Goal: Complete application form

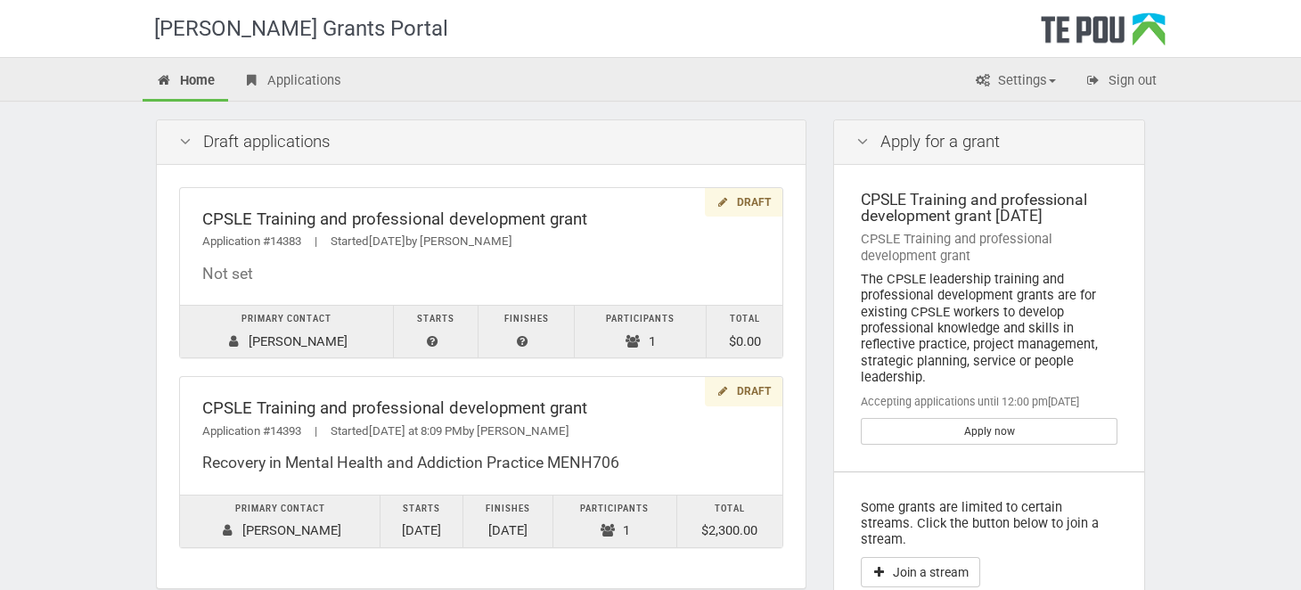
click at [1216, 185] on div "Te Pou Grants Portal Home Applications Settings Profile My account FAQs Sign ou…" at bounding box center [650, 481] width 1301 height 963
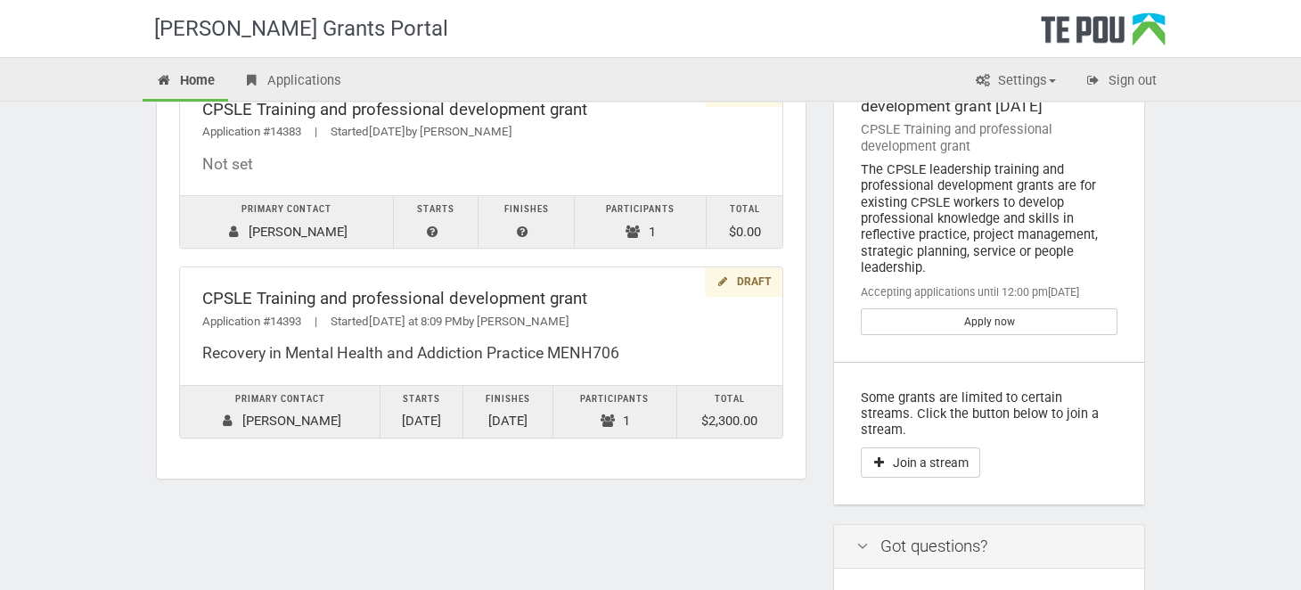
scroll to position [88, 0]
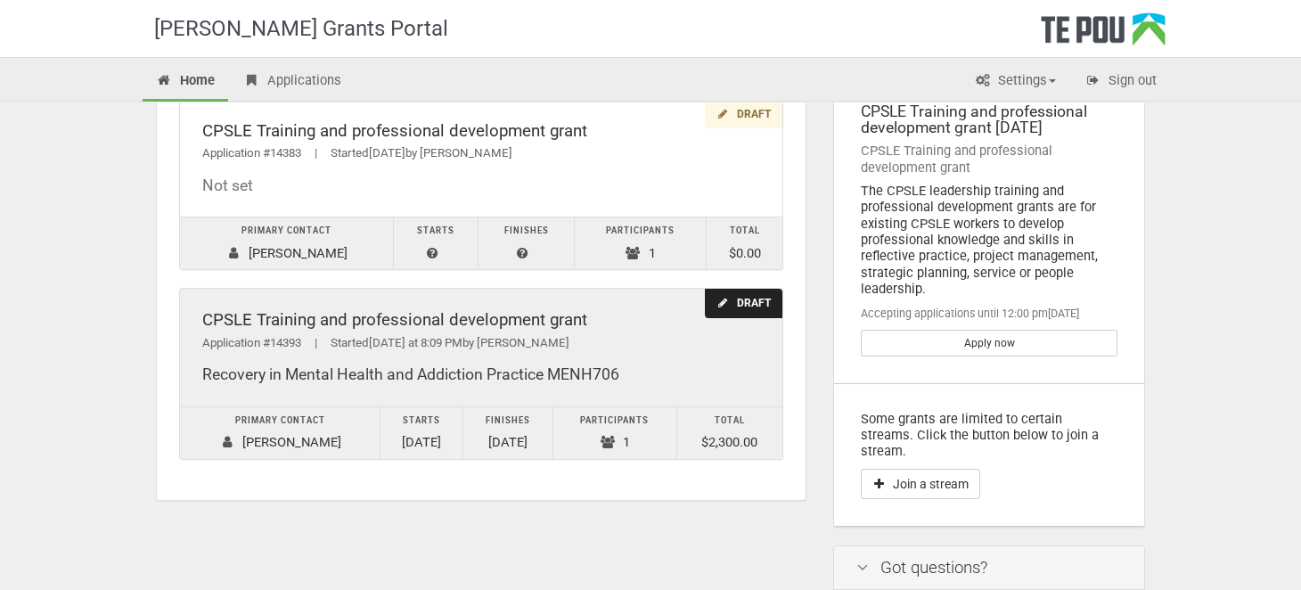
click at [275, 440] on td "Primary contact Aaron Johnson" at bounding box center [280, 432] width 201 height 53
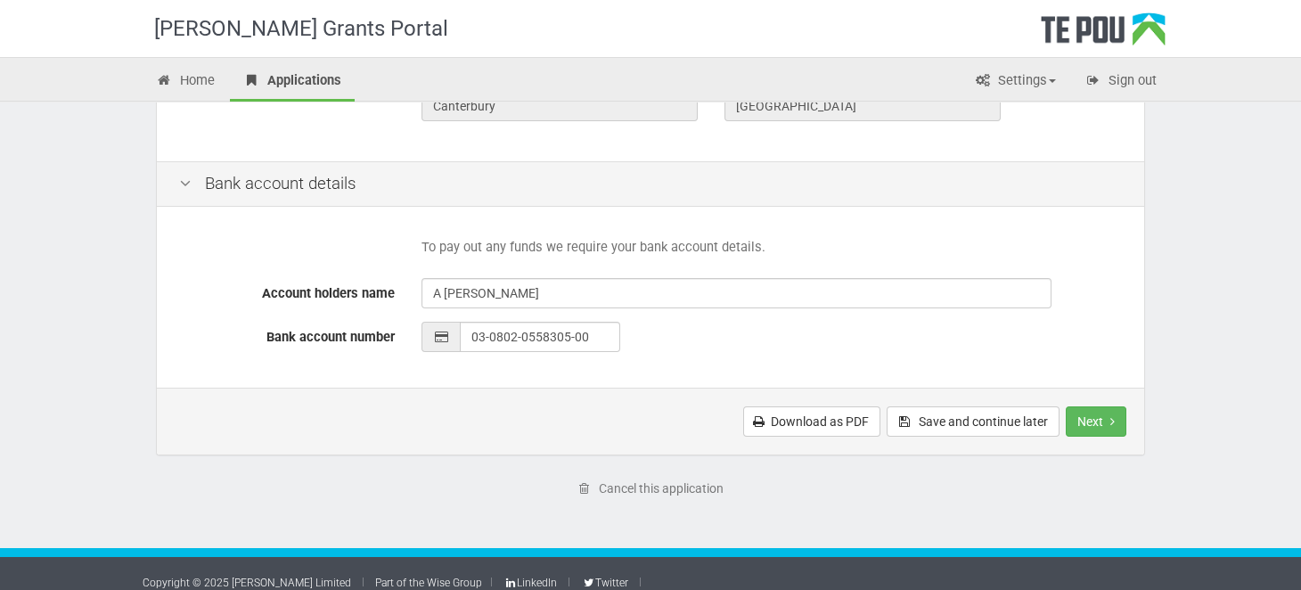
scroll to position [802, 0]
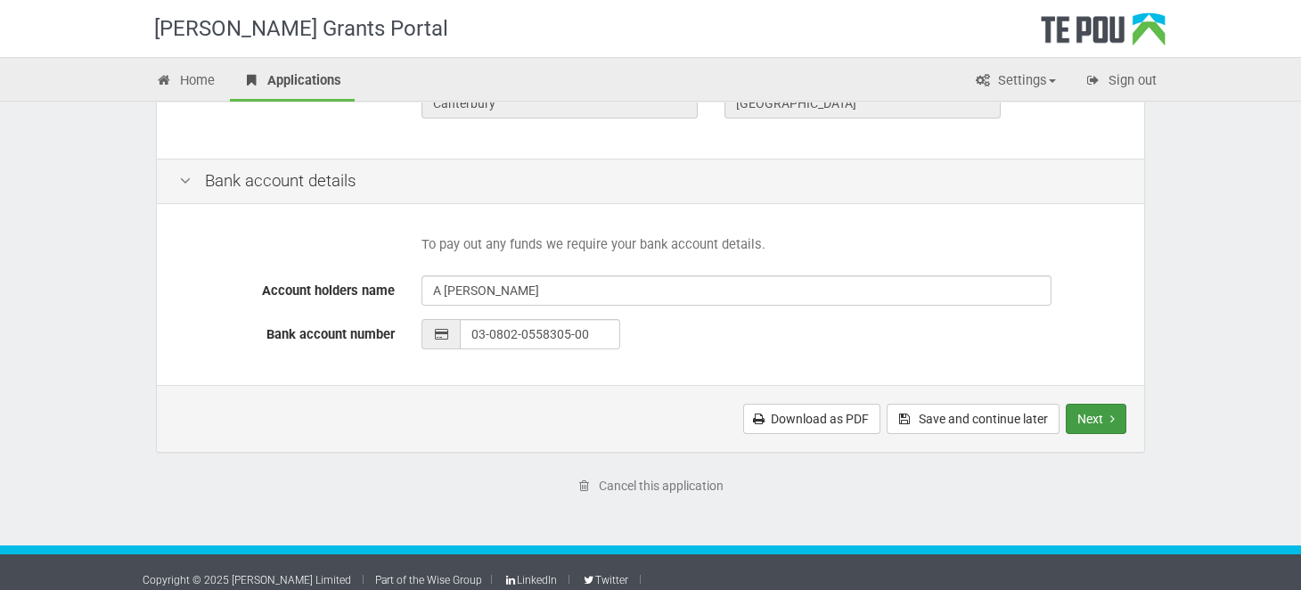
click at [1093, 411] on button "Next" at bounding box center [1096, 419] width 61 height 30
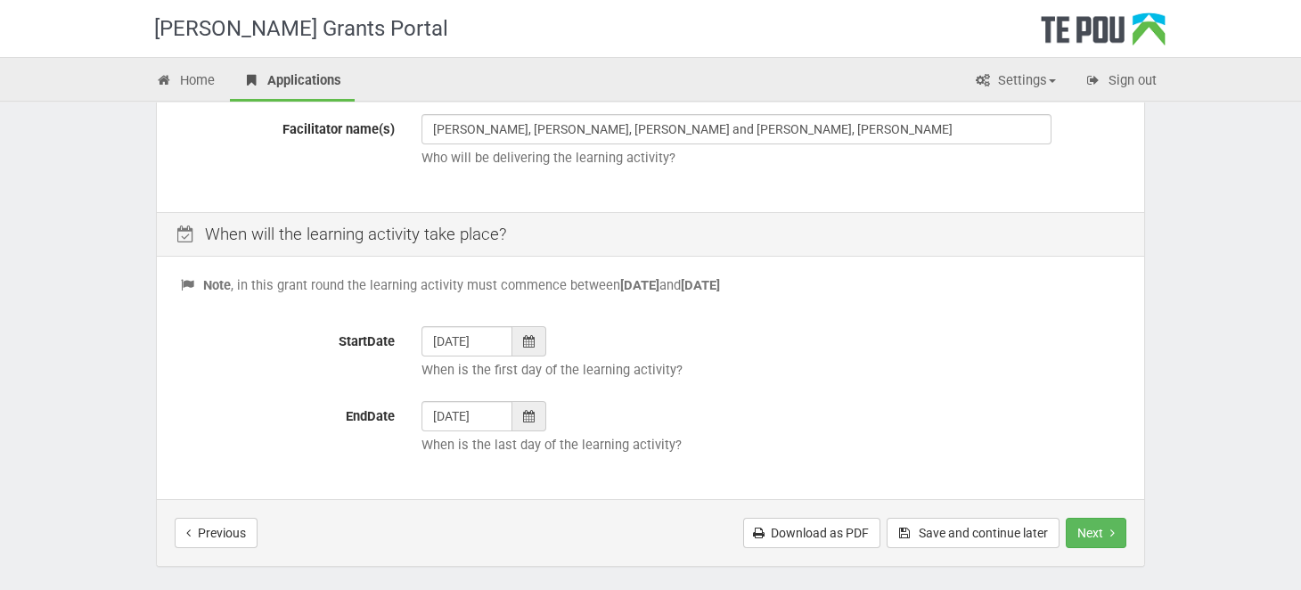
scroll to position [713, 0]
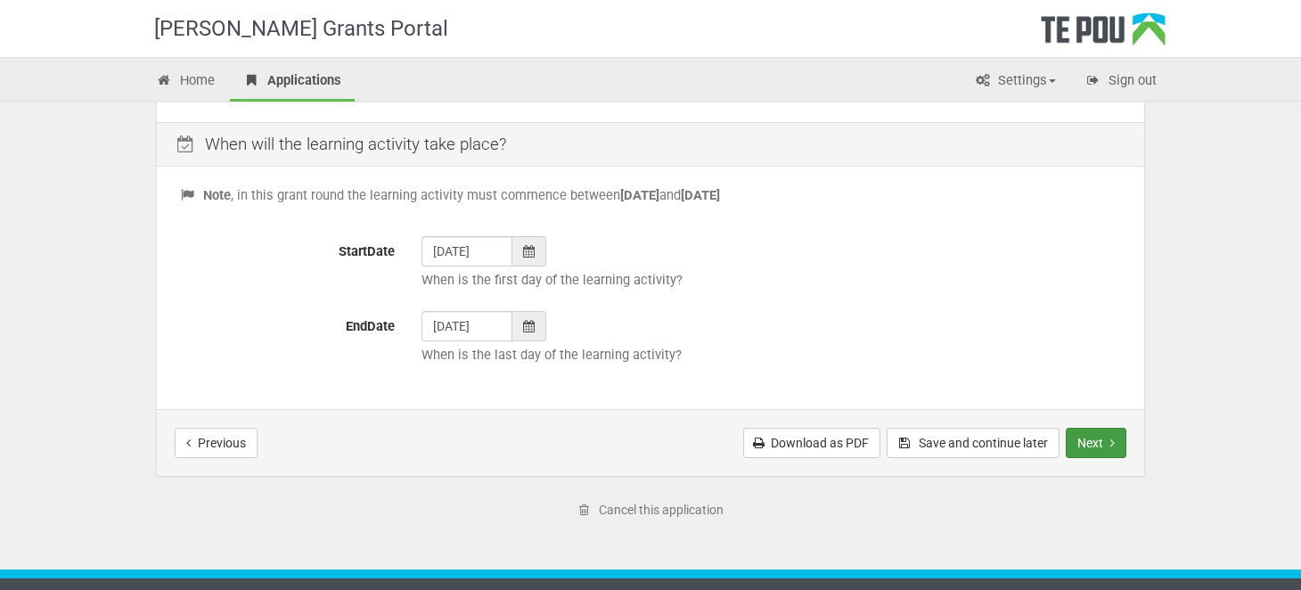
click at [1093, 431] on button "Next" at bounding box center [1096, 443] width 61 height 30
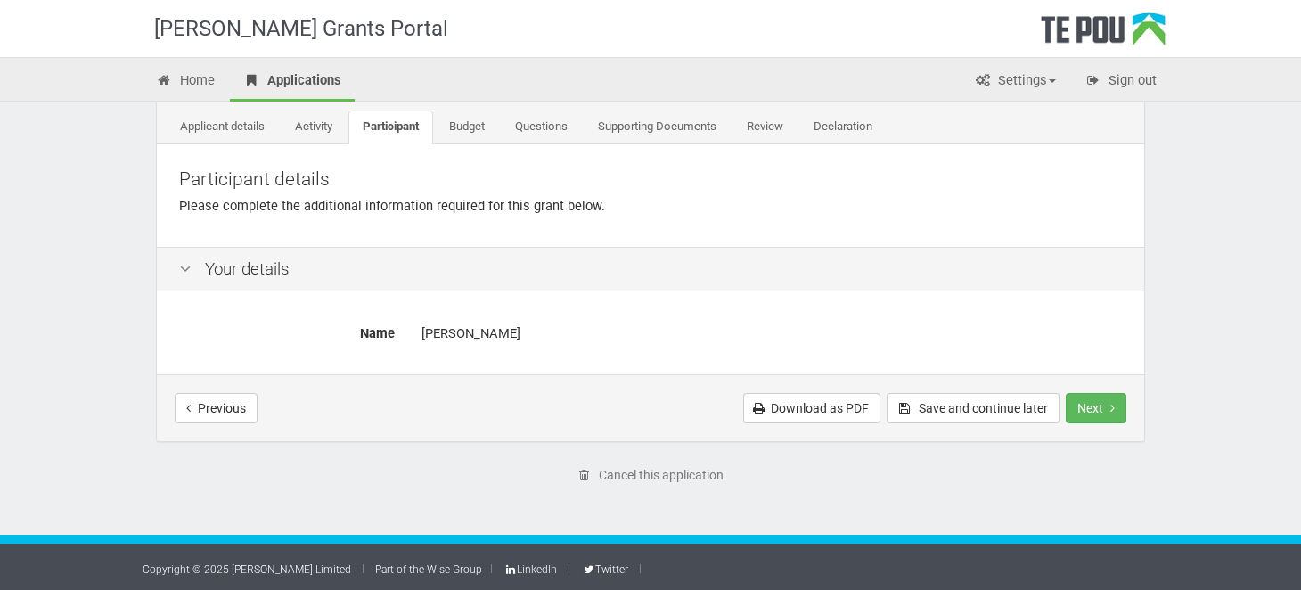
scroll to position [94, 0]
click at [1074, 402] on button "Next" at bounding box center [1096, 408] width 61 height 30
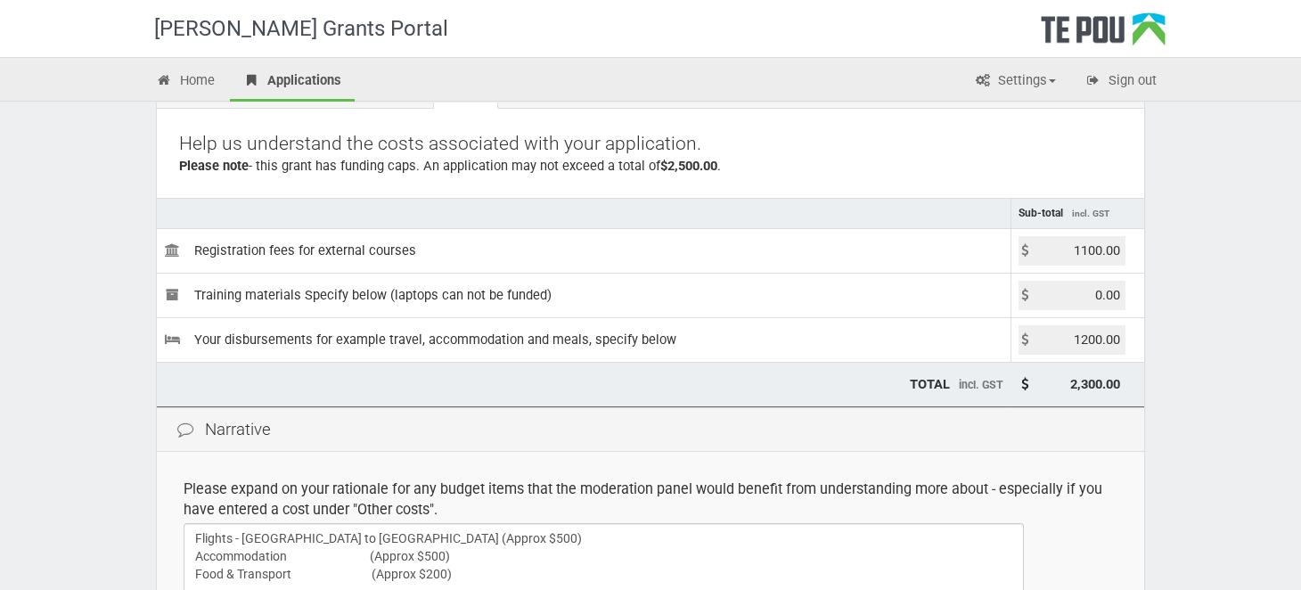
scroll to position [177, 0]
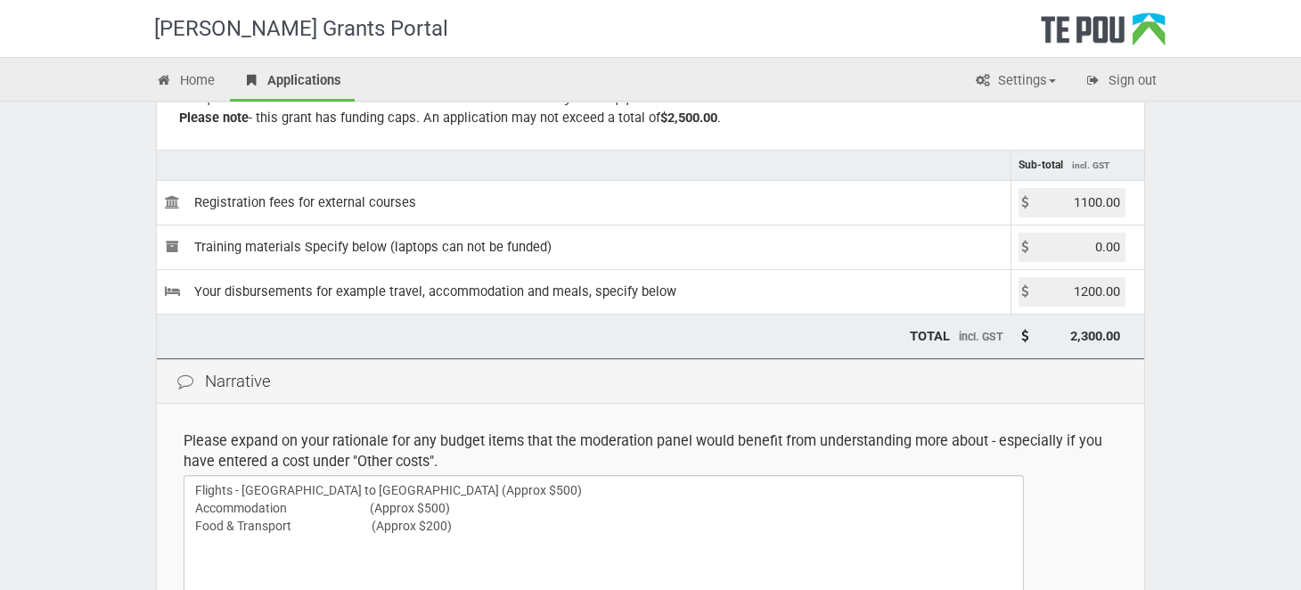
click at [1115, 243] on input "0.00" at bounding box center [1072, 247] width 107 height 29
click at [1124, 246] on input "0.00" at bounding box center [1072, 247] width 107 height 29
type input "0"
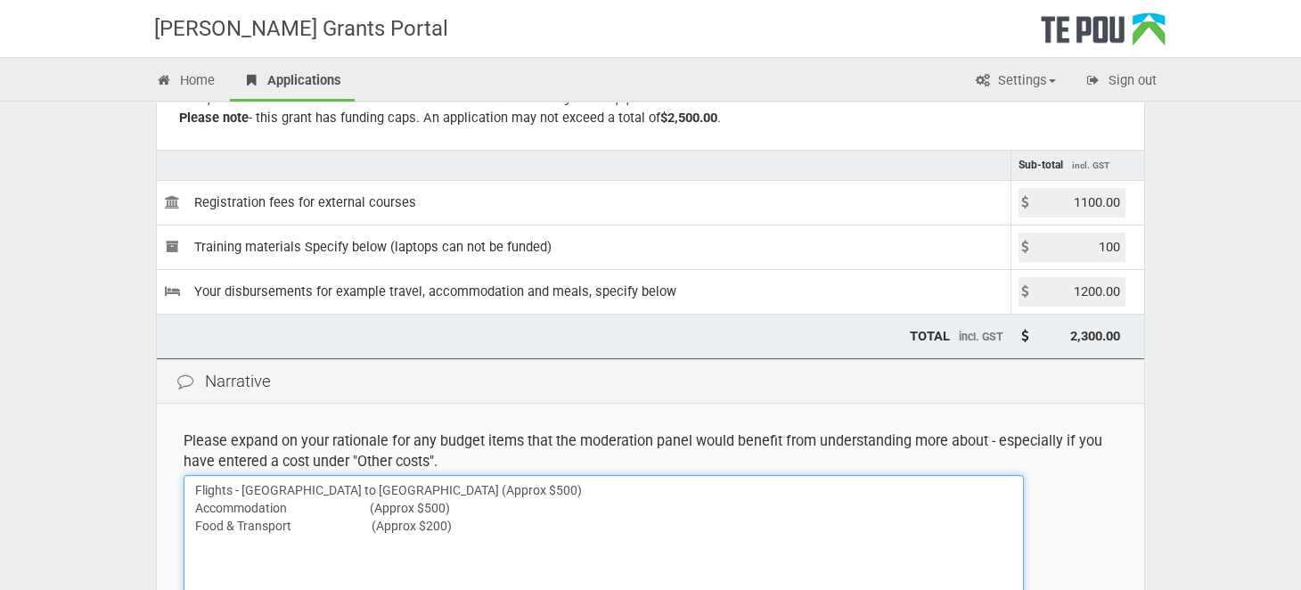
type input "100.00"
type input "2,400.00"
click at [477, 520] on textarea "Flights - Christchurch to Auckland (Approx $500) Accommodation (Approx $500) Fo…" at bounding box center [604, 542] width 840 height 134
click at [398, 529] on textarea "Flights - Christchurch to Auckland (Approx $500) Accommodation (Approx $500) Fo…" at bounding box center [604, 542] width 840 height 134
click at [395, 539] on textarea "Flights - Christchurch to Auckland (Approx $500) Accommodation (Approx $500) Fo…" at bounding box center [604, 542] width 840 height 134
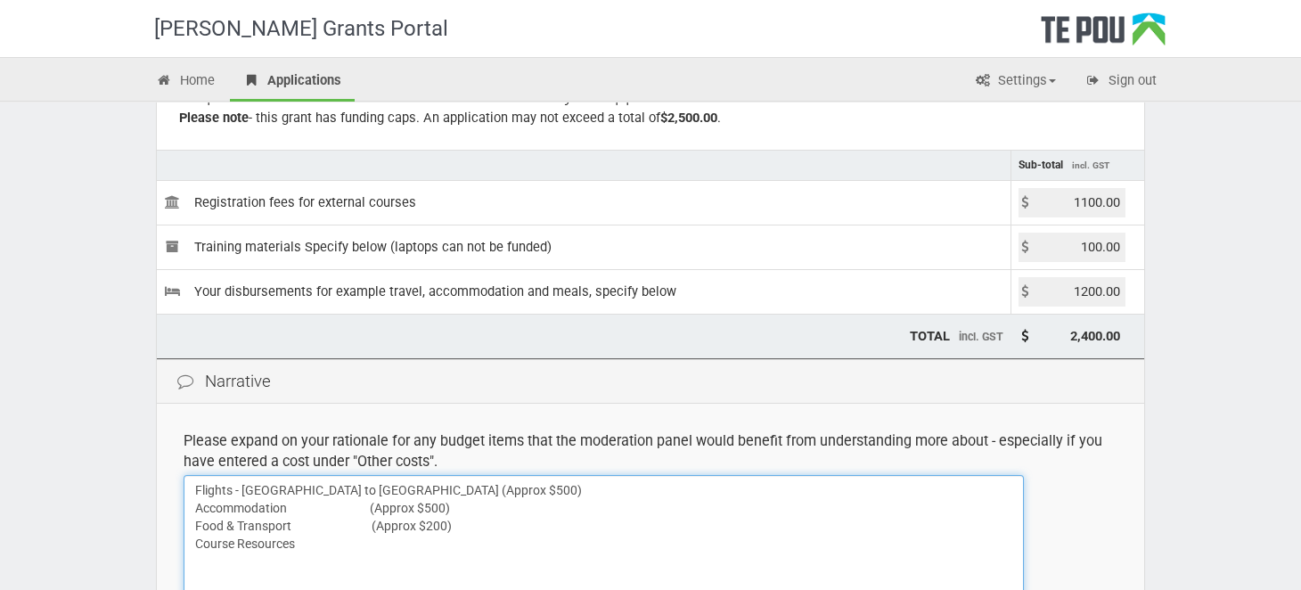
type textarea "Flights - Christchurch to Auckland (Approx $500) Accommodation (Approx $500) Fo…"
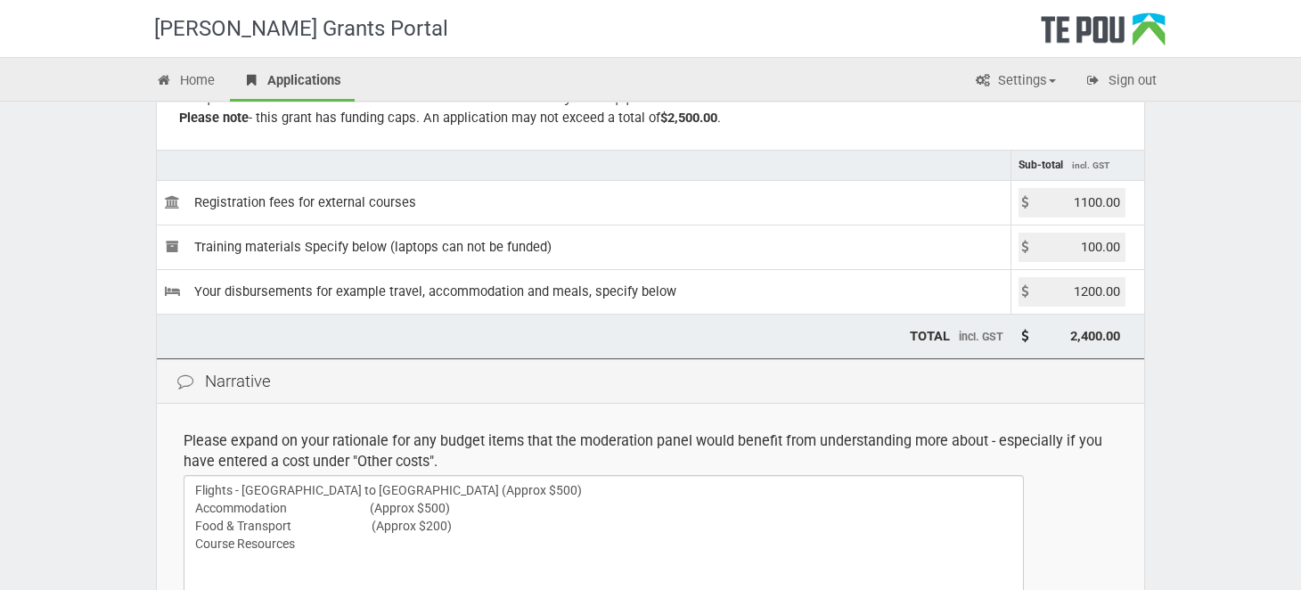
type button "previous"
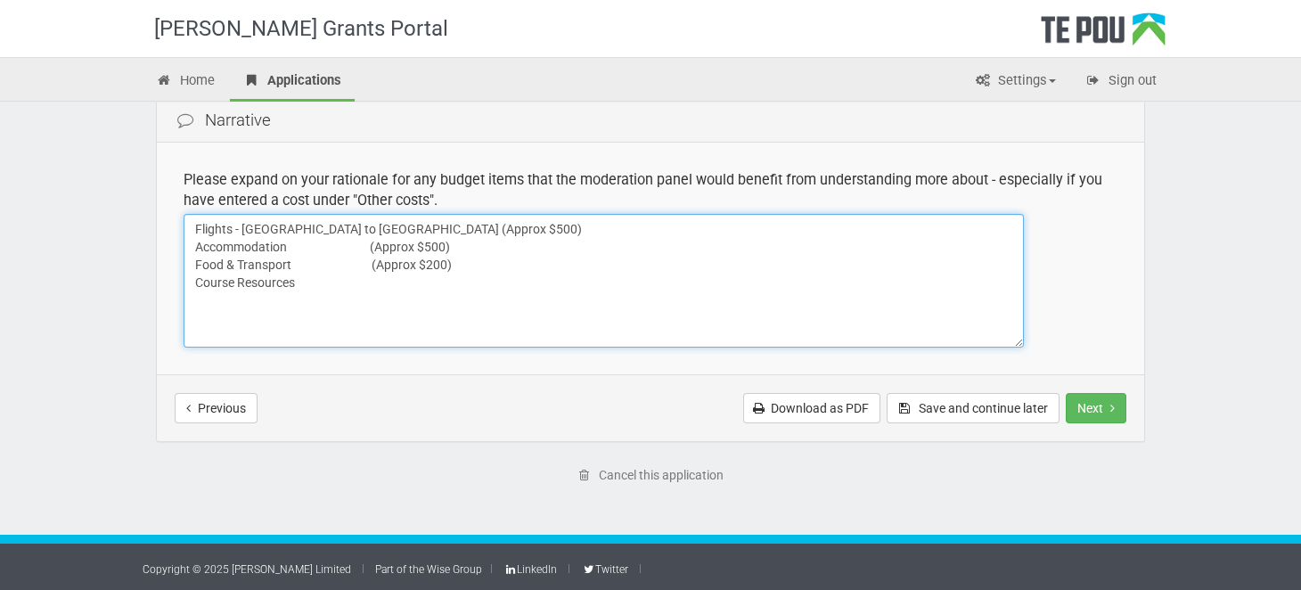
click at [395, 280] on textarea "Flights - Christchurch to Auckland (Approx $500) Accommodation (Approx $500) Fo…" at bounding box center [604, 281] width 840 height 134
click at [406, 285] on textarea "Flights - Christchurch to Auckland (Approx $500) Accommodation (Approx $500) Fo…" at bounding box center [604, 281] width 840 height 134
type textarea "Flights - [GEOGRAPHIC_DATA] to [GEOGRAPHIC_DATA] (Approx $500) Accommodation (A…"
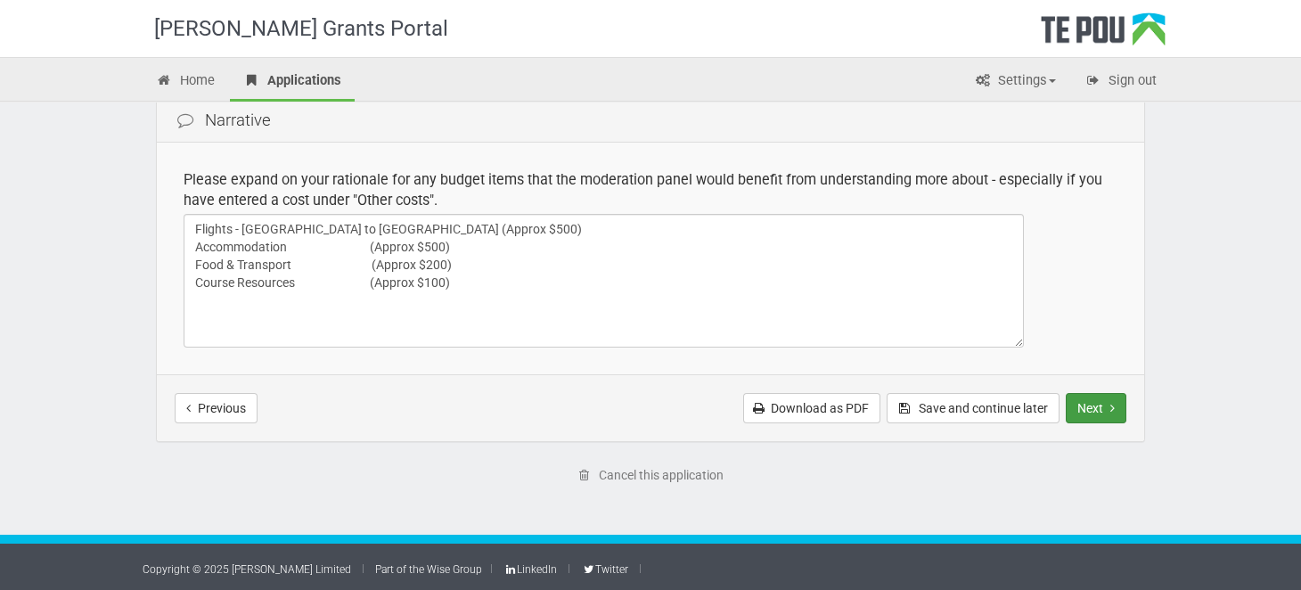
click at [1102, 411] on button "Next" at bounding box center [1096, 408] width 61 height 30
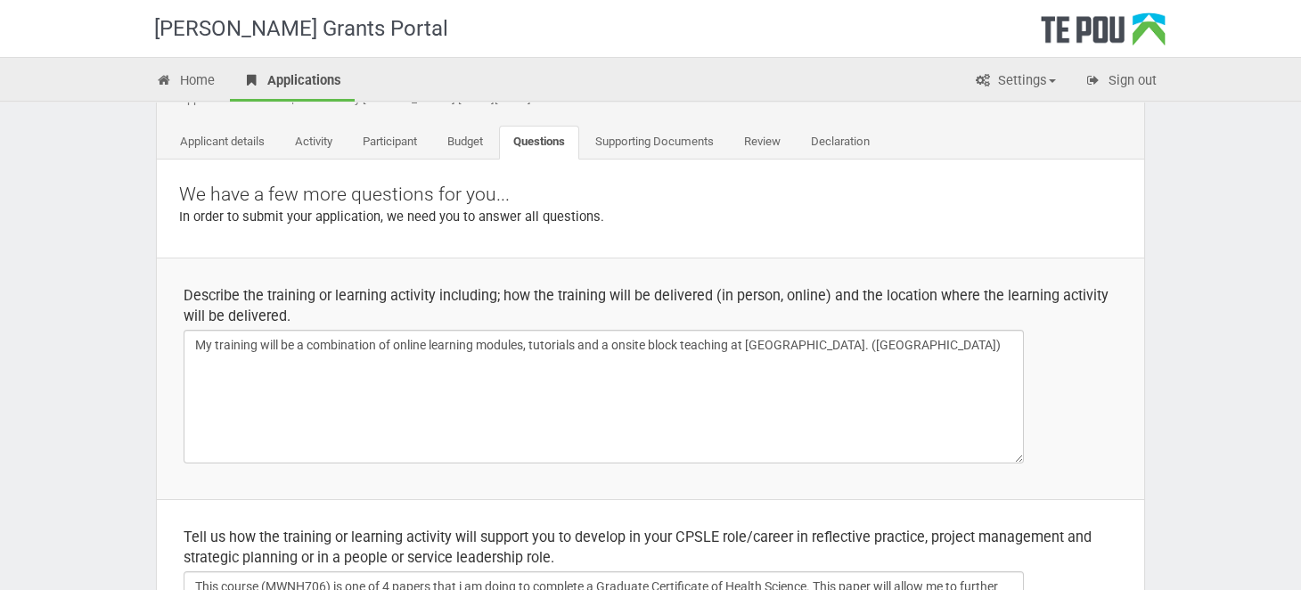
scroll to position [119, 0]
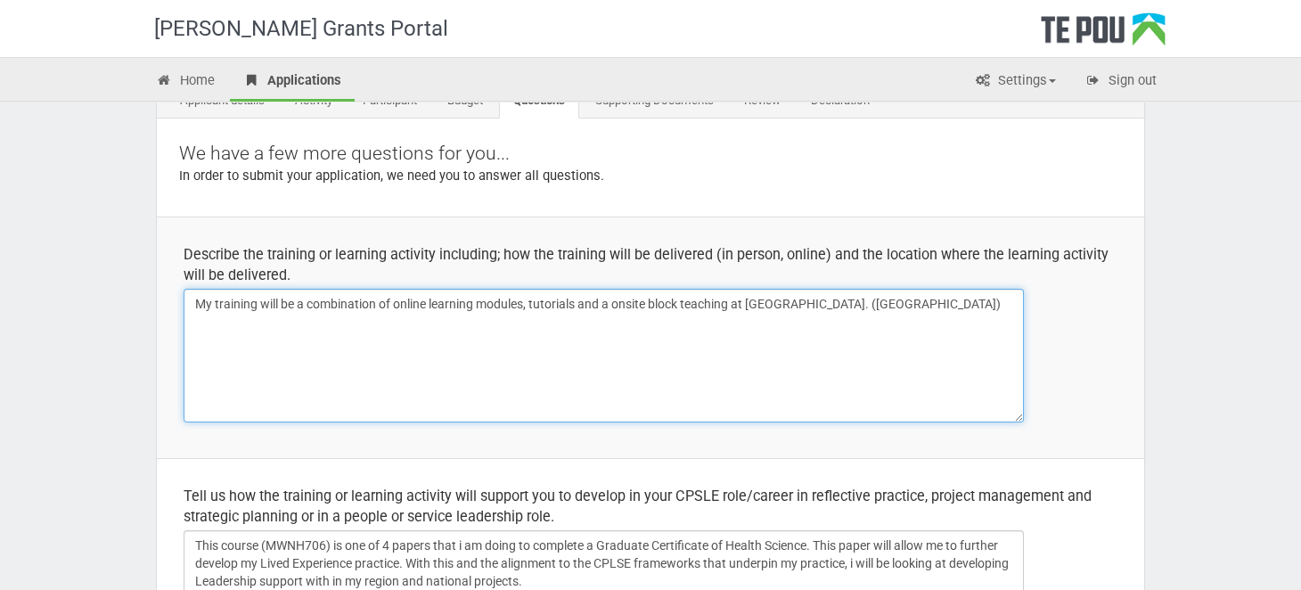
click at [865, 305] on textarea "My training will be a combination of online learning modules, tutorials and a o…" at bounding box center [604, 356] width 840 height 134
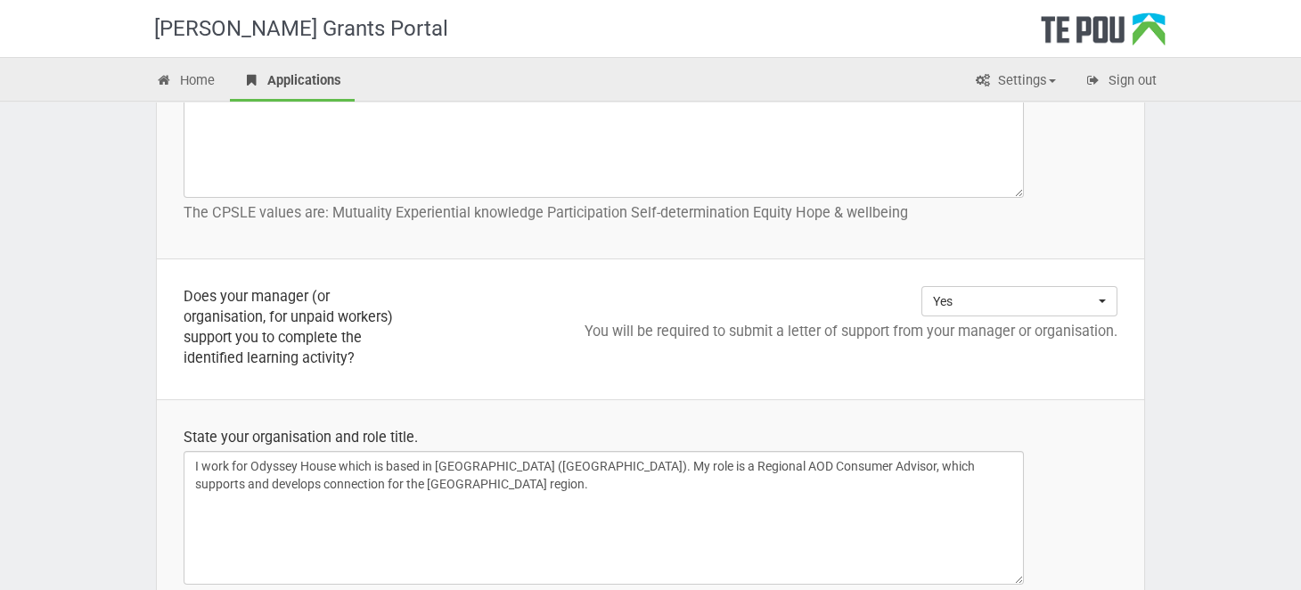
scroll to position [1367, 0]
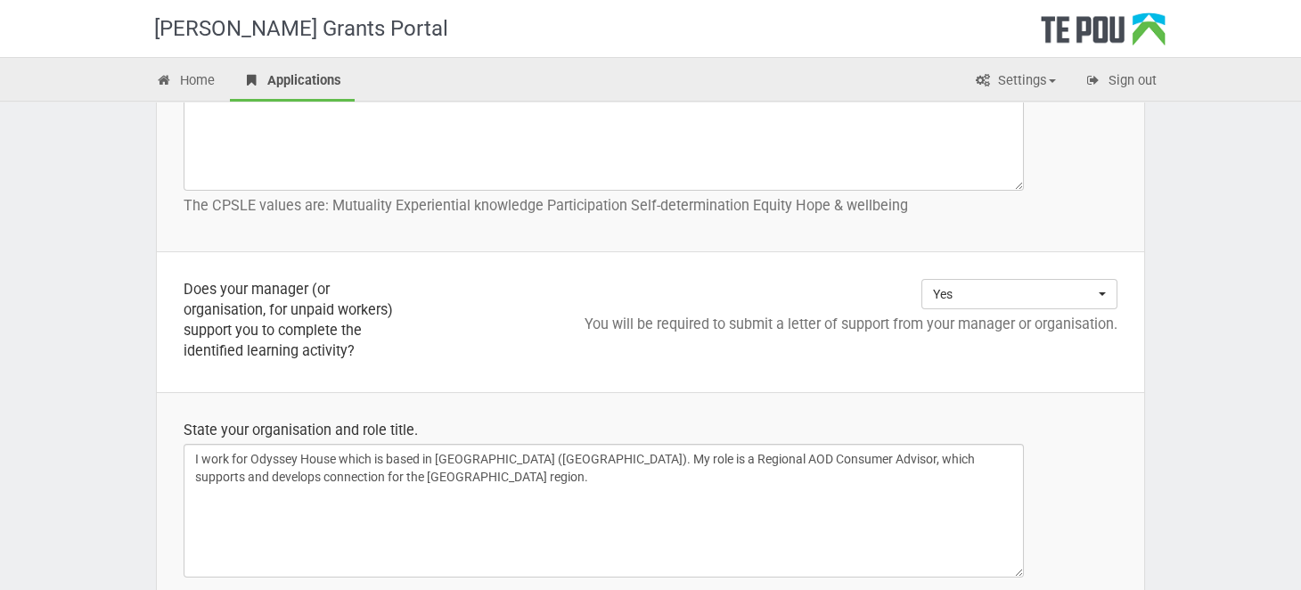
type textarea "My training will be a combination of online learning modules, tutorials and a o…"
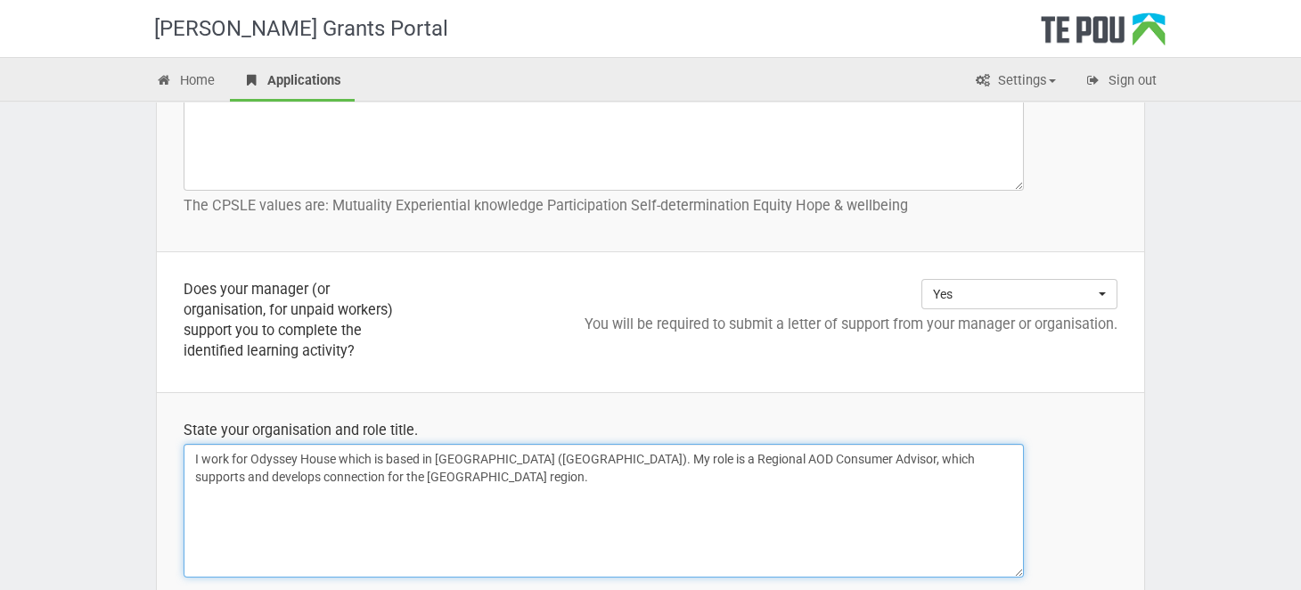
click at [438, 478] on textarea "I work for Odyssey House which is based in Ōtautahi (Christchurch). My role is …" at bounding box center [604, 511] width 840 height 134
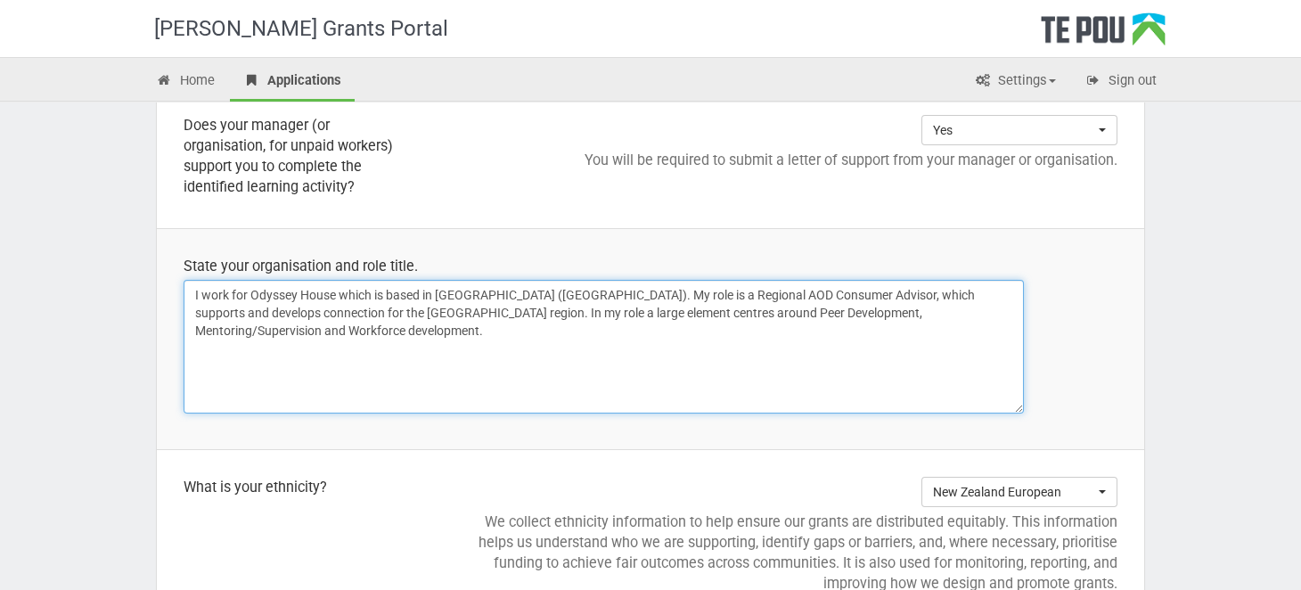
scroll to position [1552, 0]
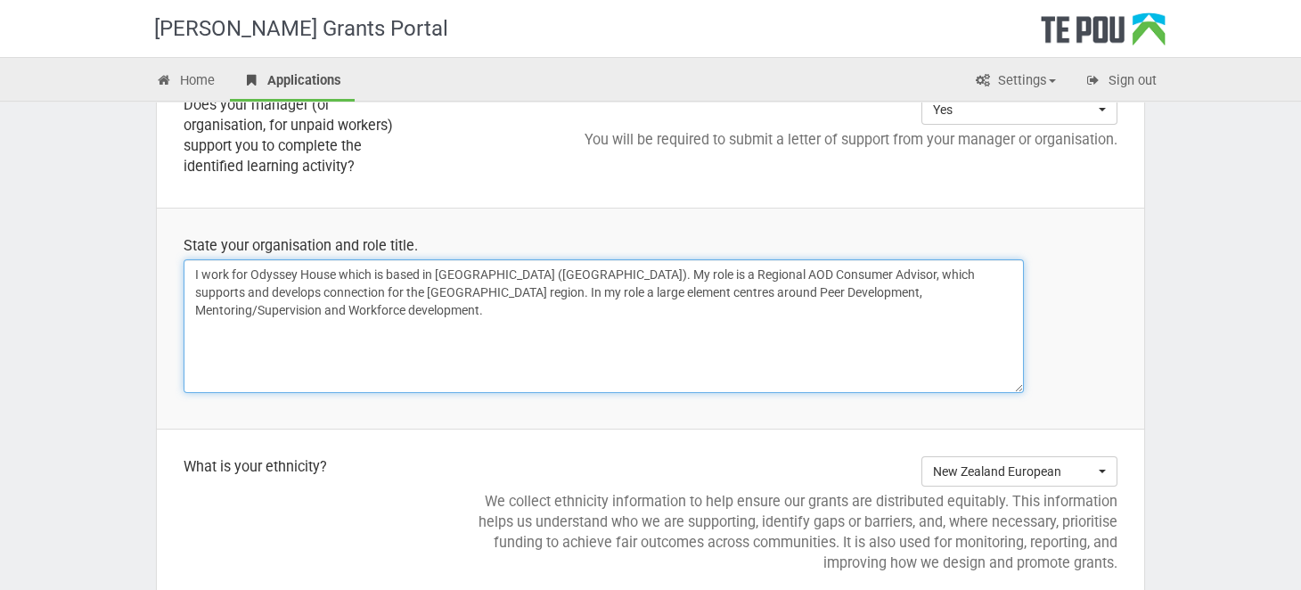
click at [351, 302] on textarea "I work for Odyssey House which is based in Ōtautahi (Christchurch). My role is …" at bounding box center [604, 326] width 840 height 134
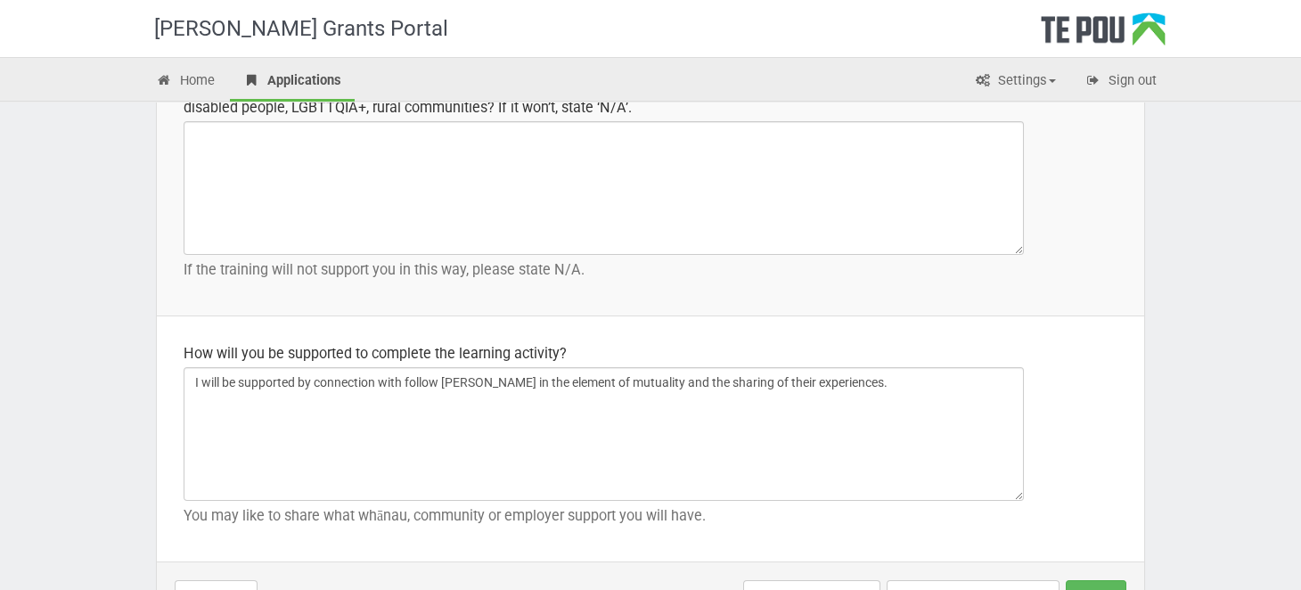
scroll to position [2722, 0]
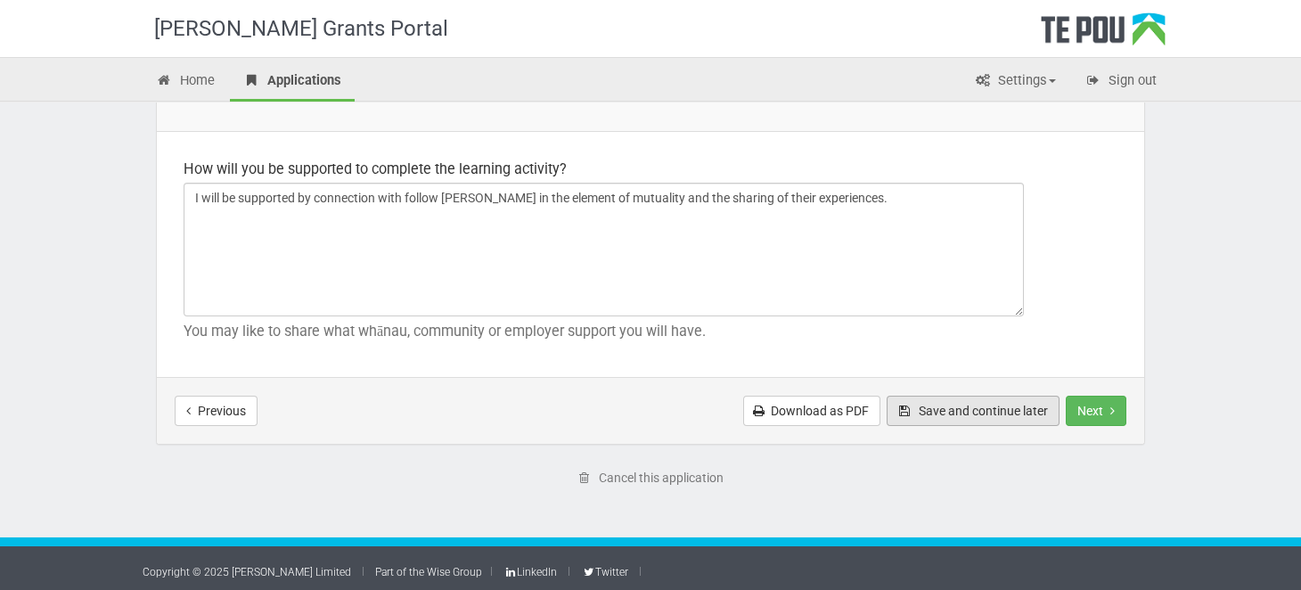
type textarea "I work for Odyssey House which is based in Ōtautahi (Christchurch). My role is …"
click at [973, 408] on button "Save and continue later" at bounding box center [973, 411] width 173 height 30
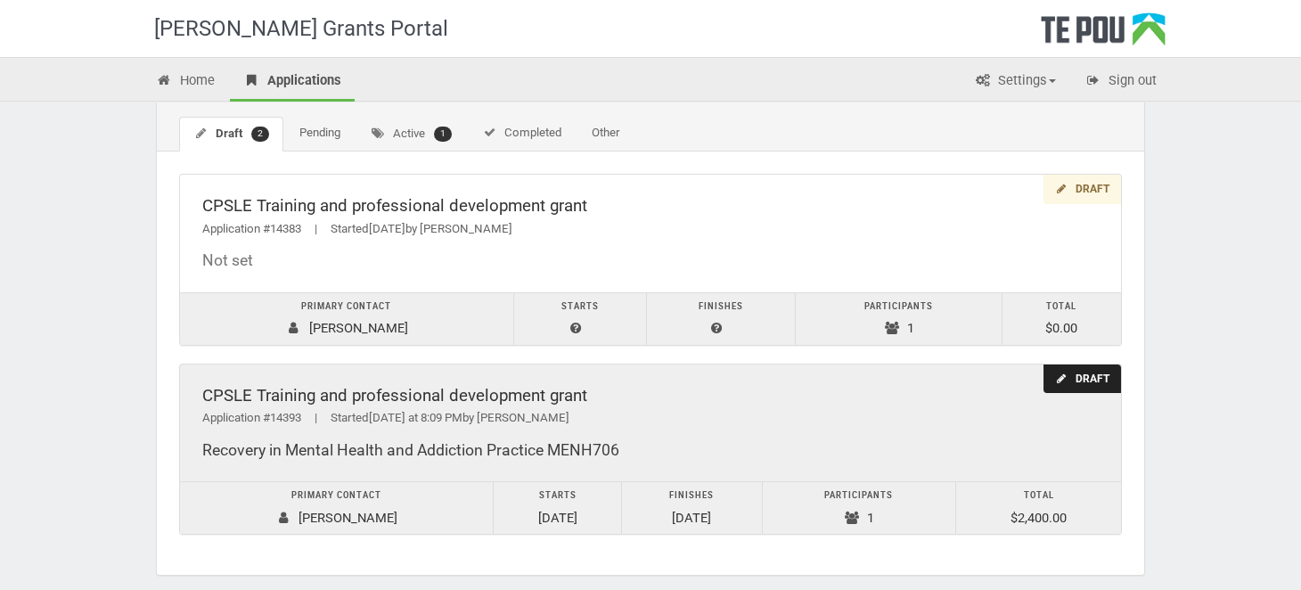
scroll to position [149, 0]
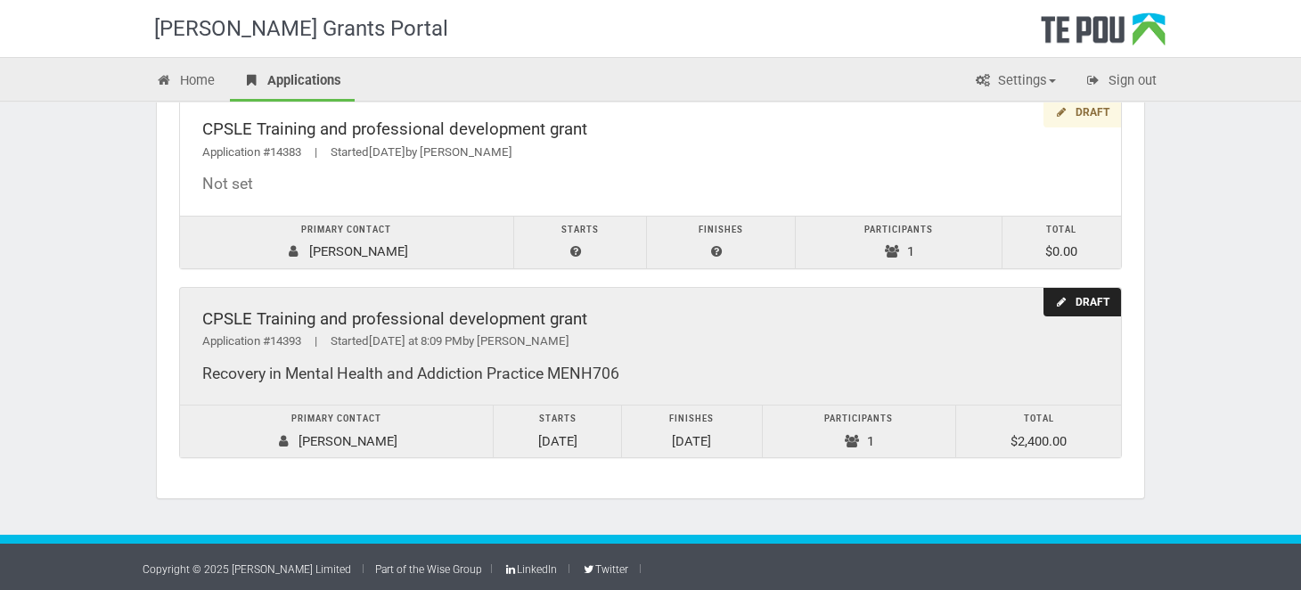
click at [244, 373] on div "Recovery in Mental Health and Addiction Practice MENH706" at bounding box center [650, 374] width 897 height 19
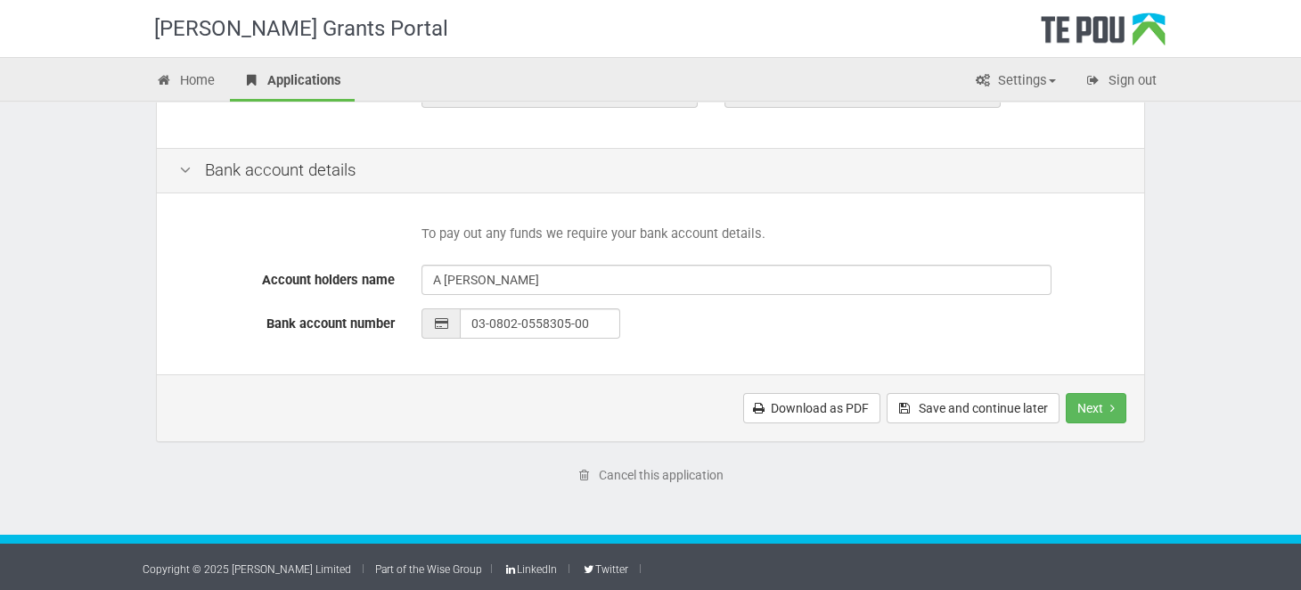
scroll to position [814, 0]
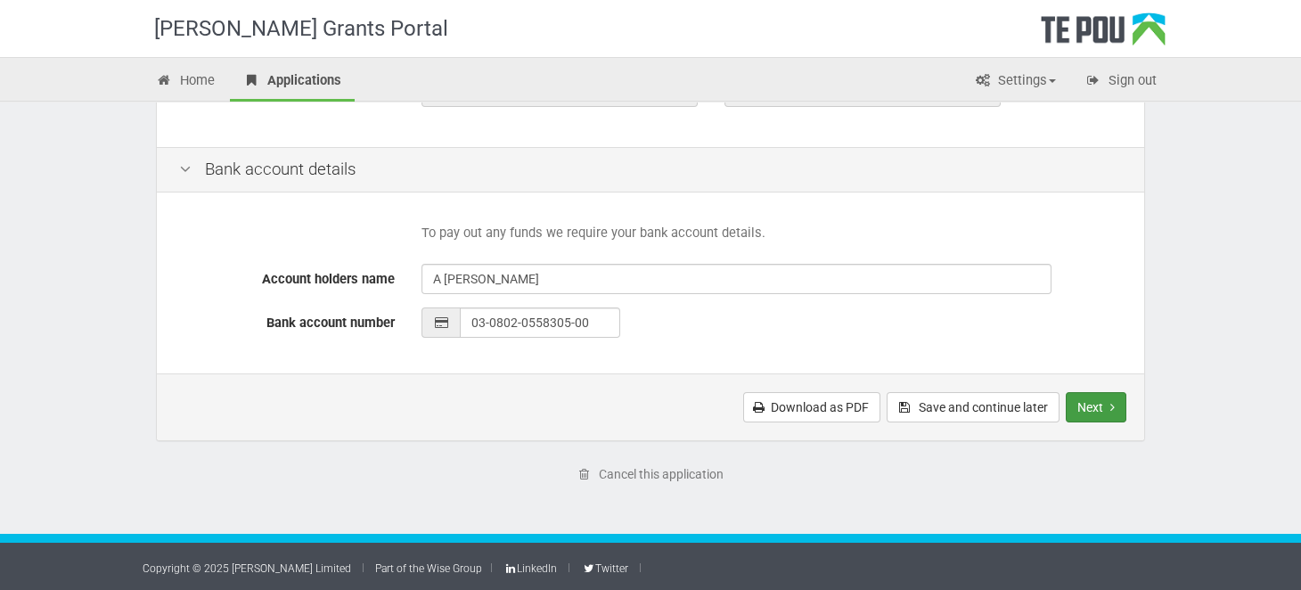
click at [1107, 408] on button "Next" at bounding box center [1096, 407] width 61 height 30
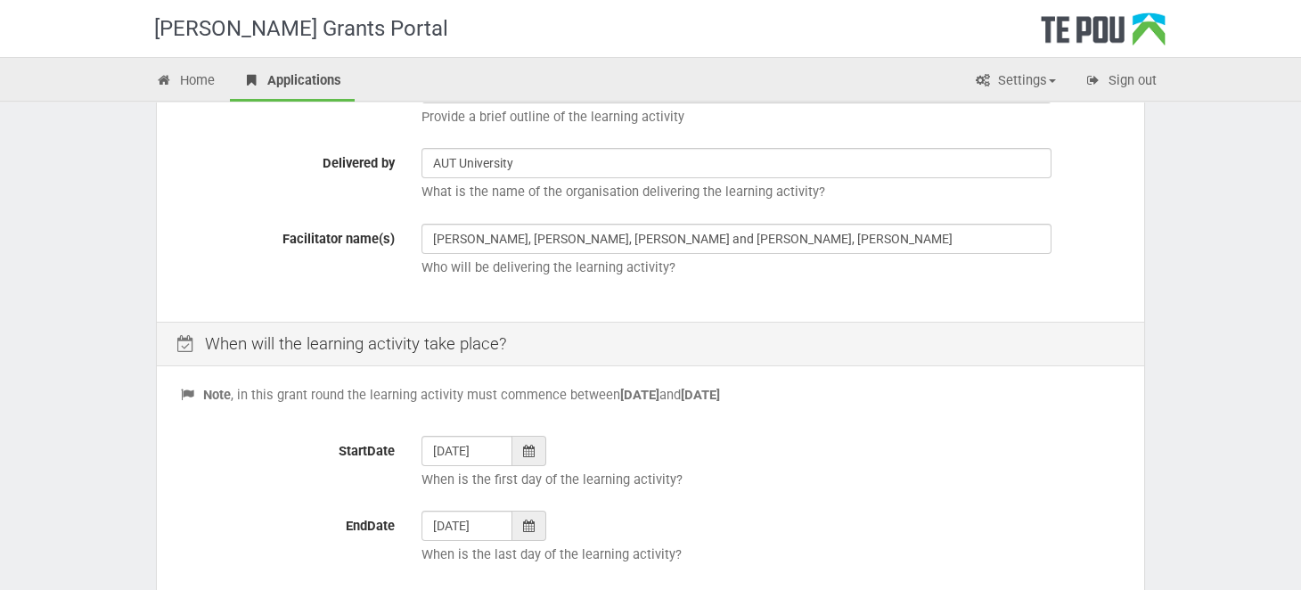
scroll to position [623, 0]
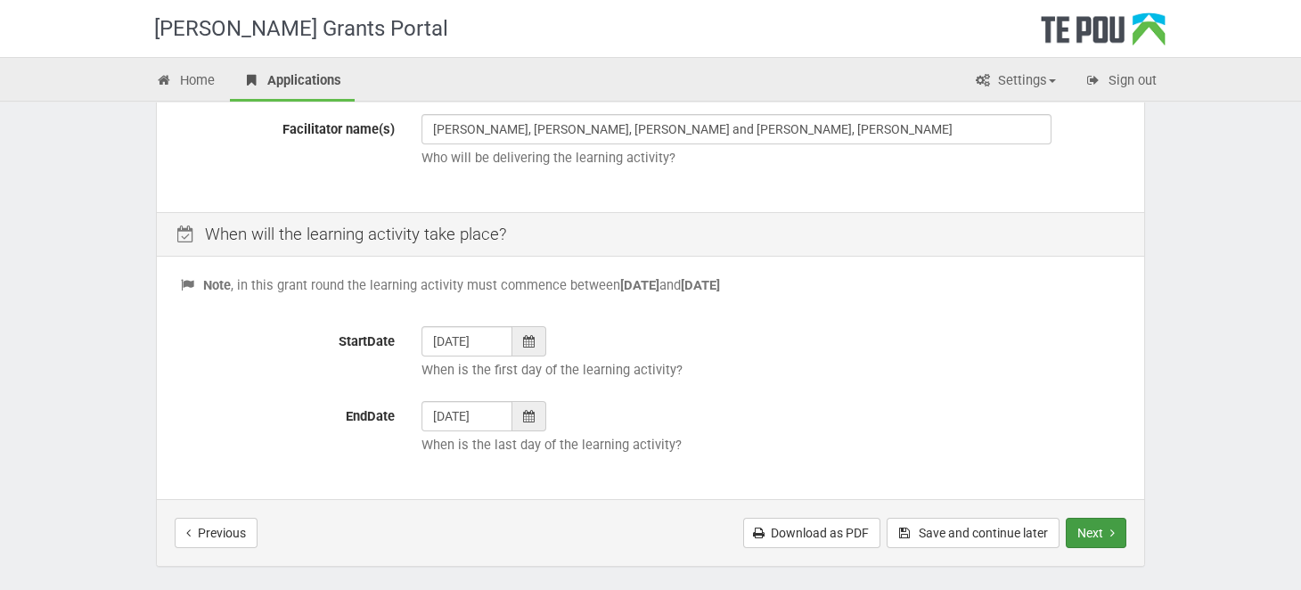
click at [1077, 529] on button "Next" at bounding box center [1096, 533] width 61 height 30
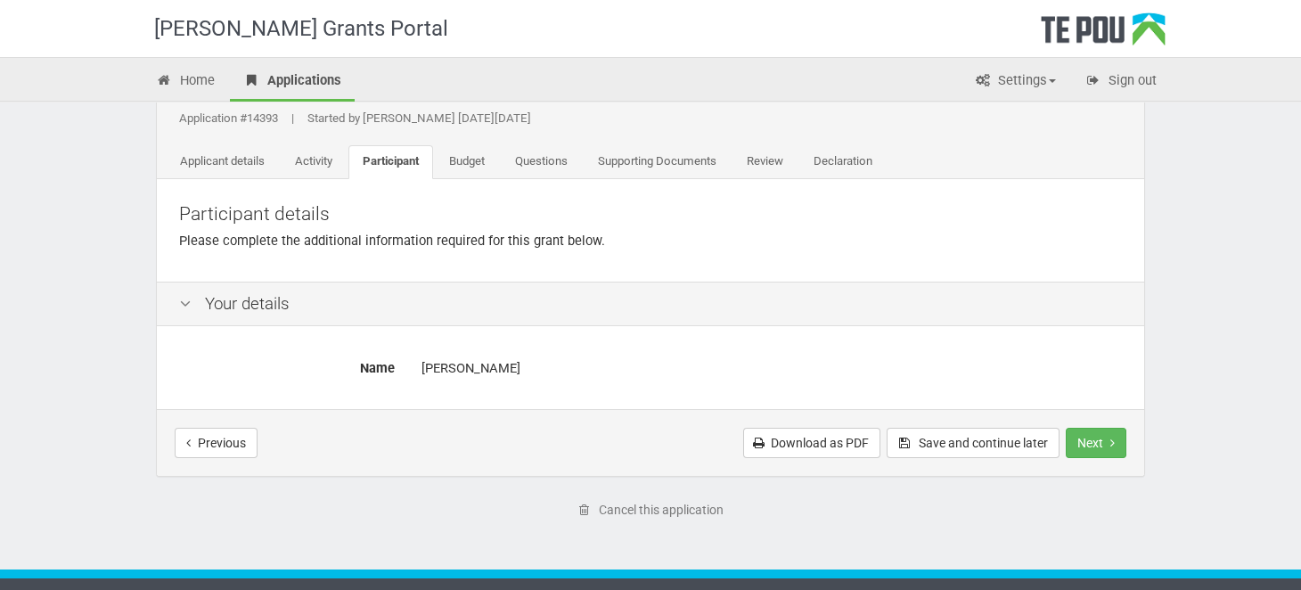
scroll to position [88, 0]
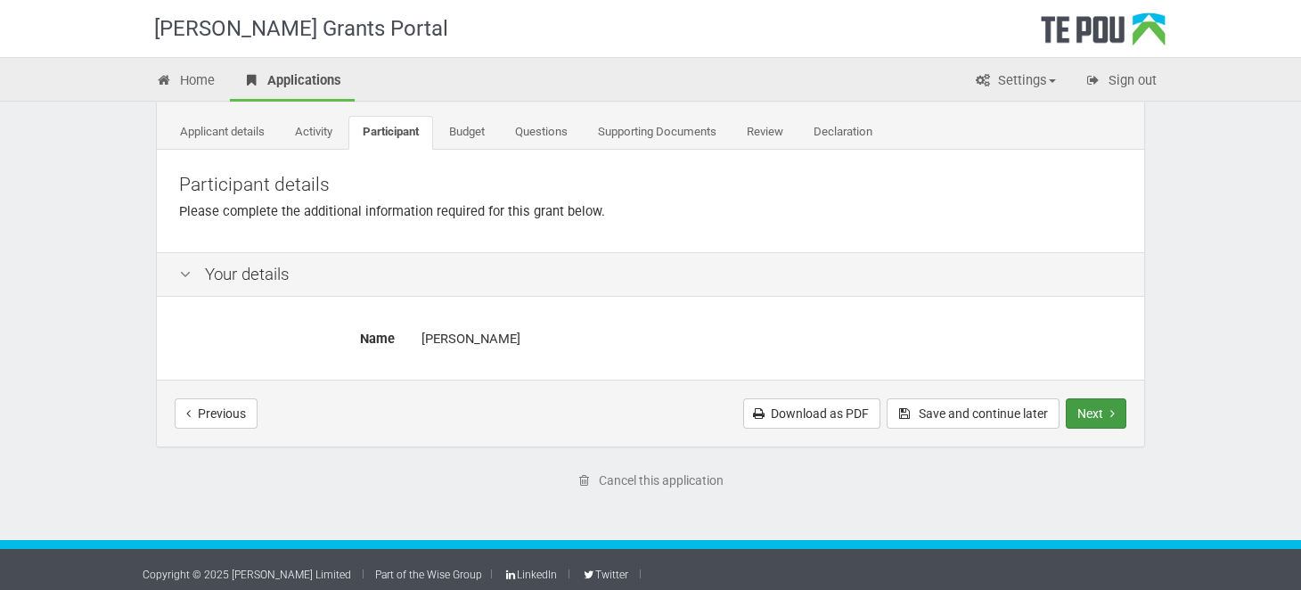
click at [1079, 421] on button "Next" at bounding box center [1096, 413] width 61 height 30
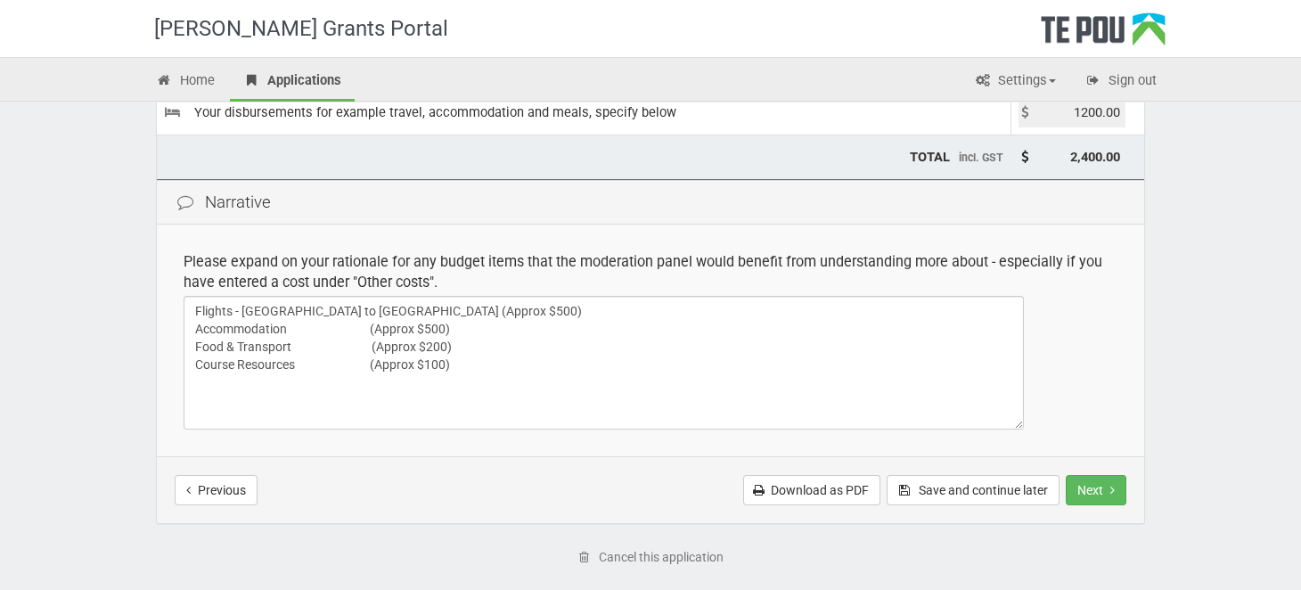
scroll to position [438, 0]
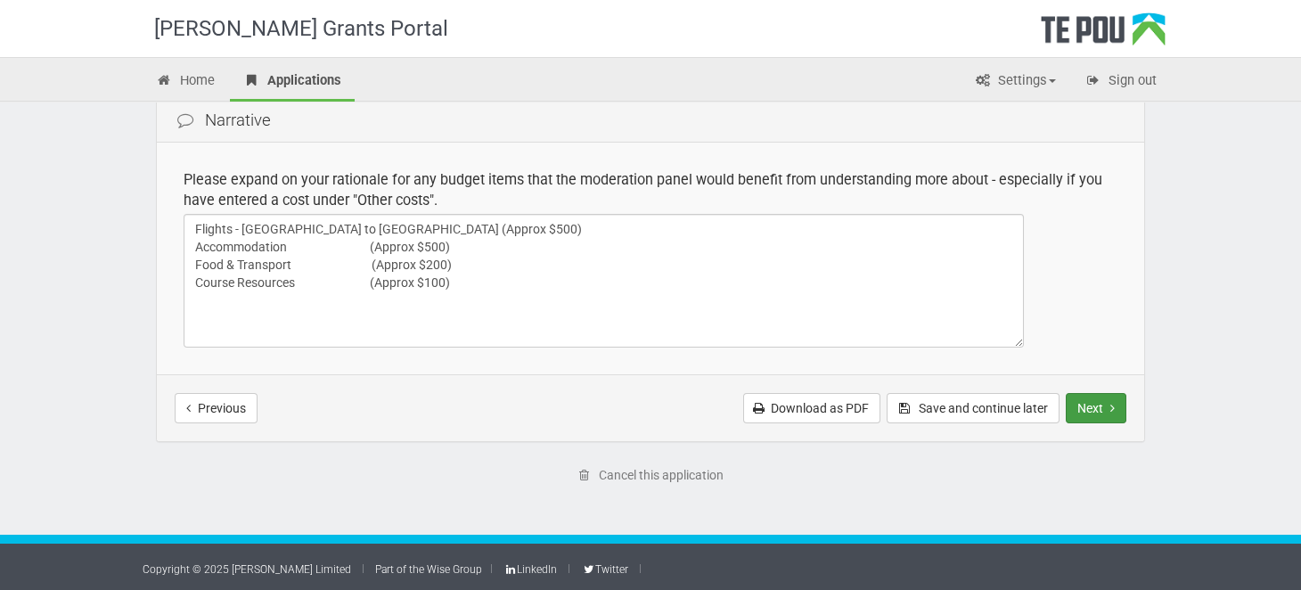
click at [1080, 411] on button "Next" at bounding box center [1096, 408] width 61 height 30
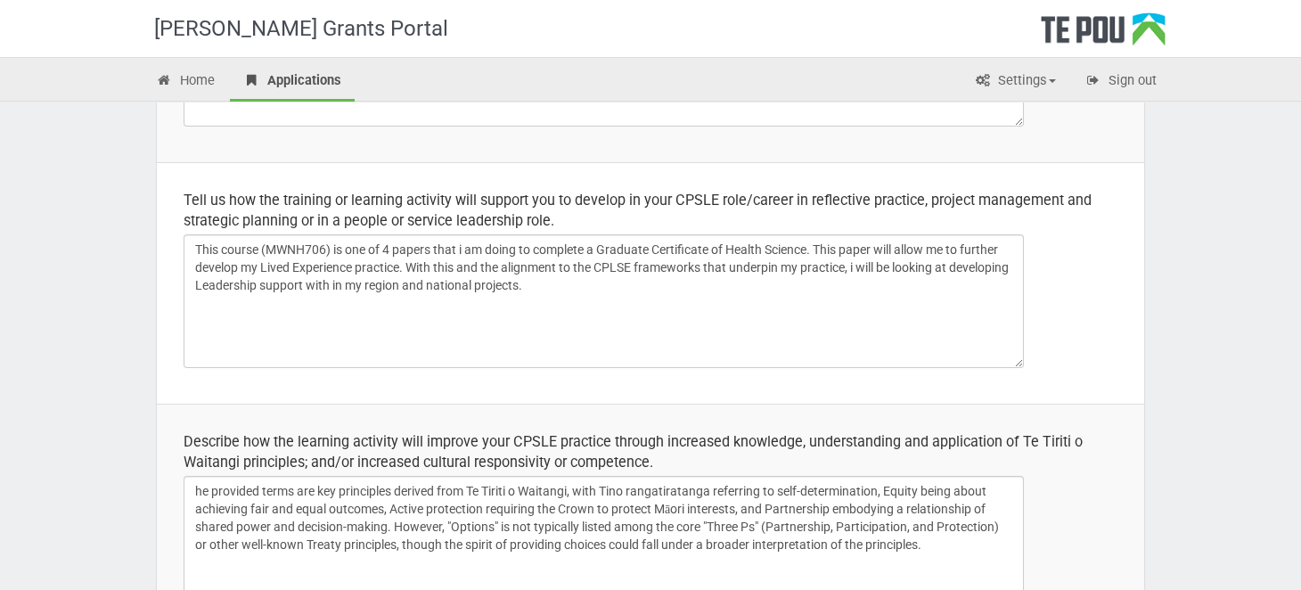
scroll to position [445, 0]
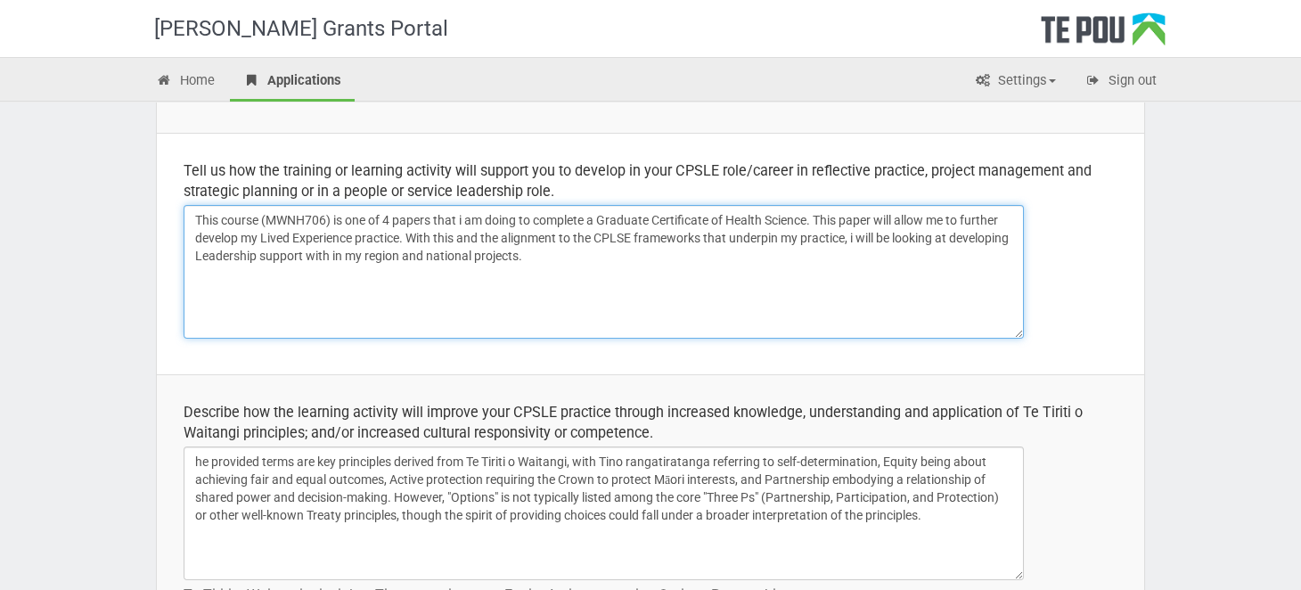
drag, startPoint x: 368, startPoint y: 232, endPoint x: 415, endPoint y: 243, distance: 48.6
click at [368, 232] on textarea "This course (MWNH706) is one of 4 papers that i am doing to complete a Graduate…" at bounding box center [604, 272] width 840 height 134
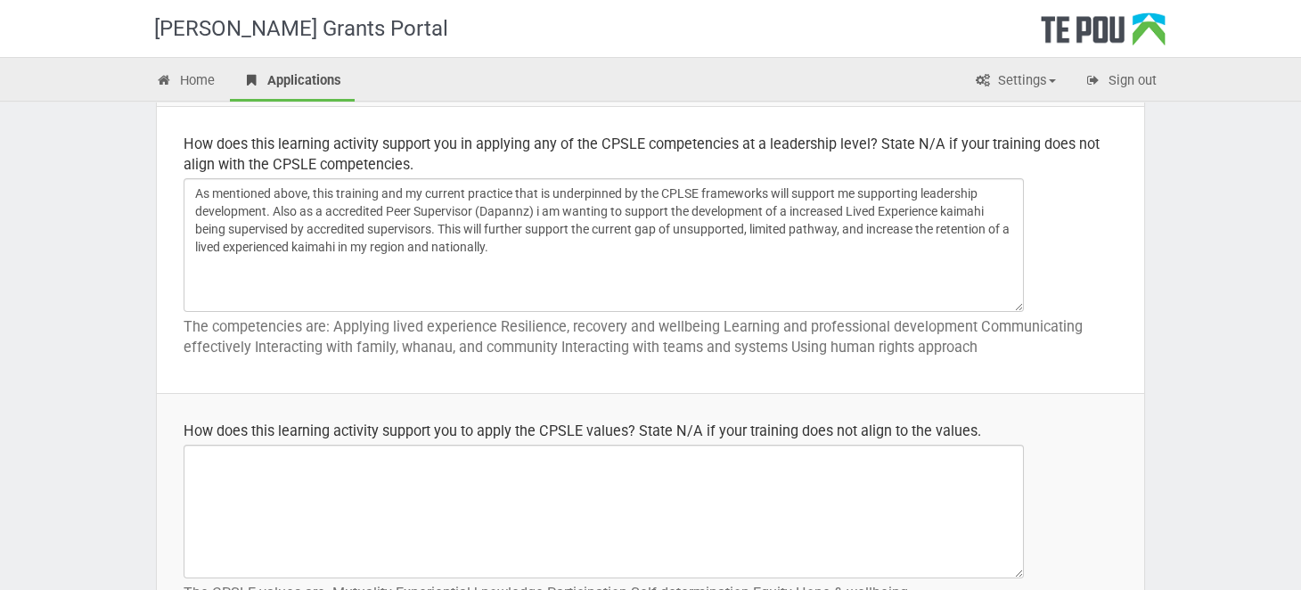
scroll to position [1069, 0]
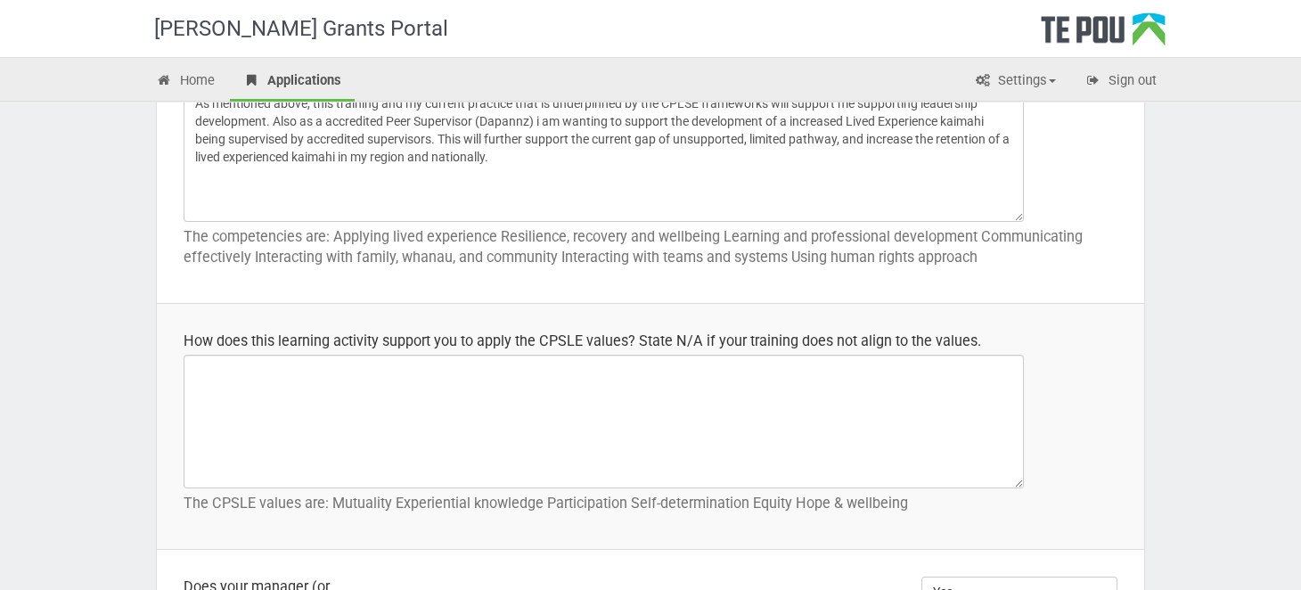
type textarea "This course (MWNH706) is one of 4 papers that i am doing to complete a Graduate…"
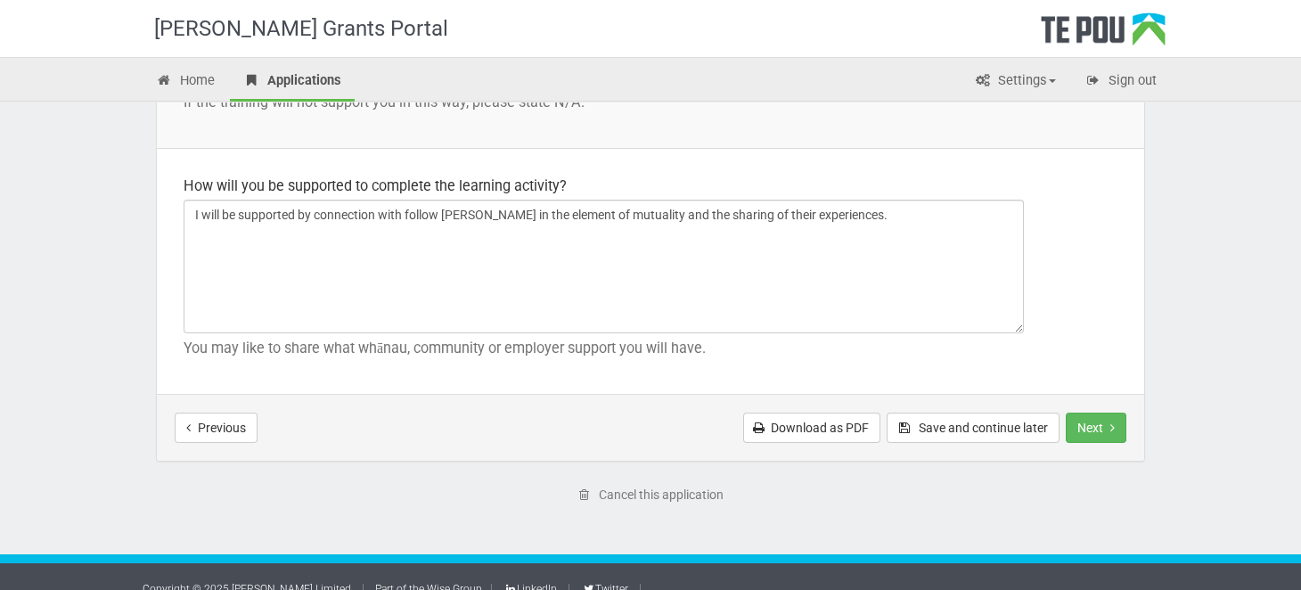
scroll to position [2722, 0]
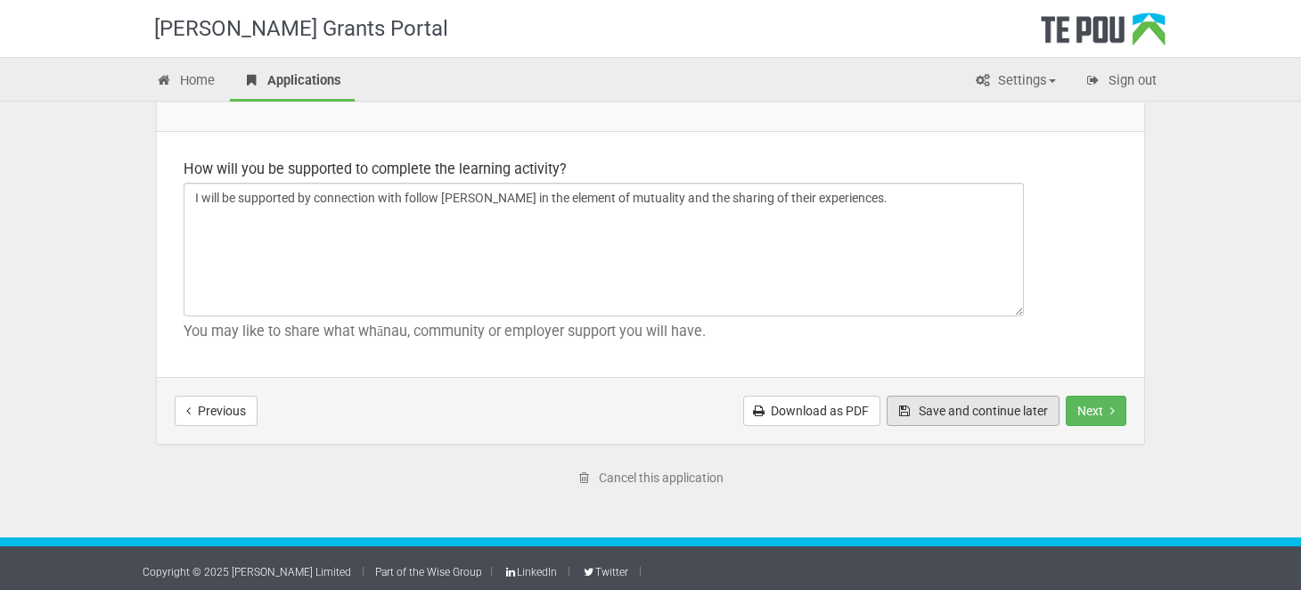
click at [979, 405] on button "Save and continue later" at bounding box center [973, 411] width 173 height 30
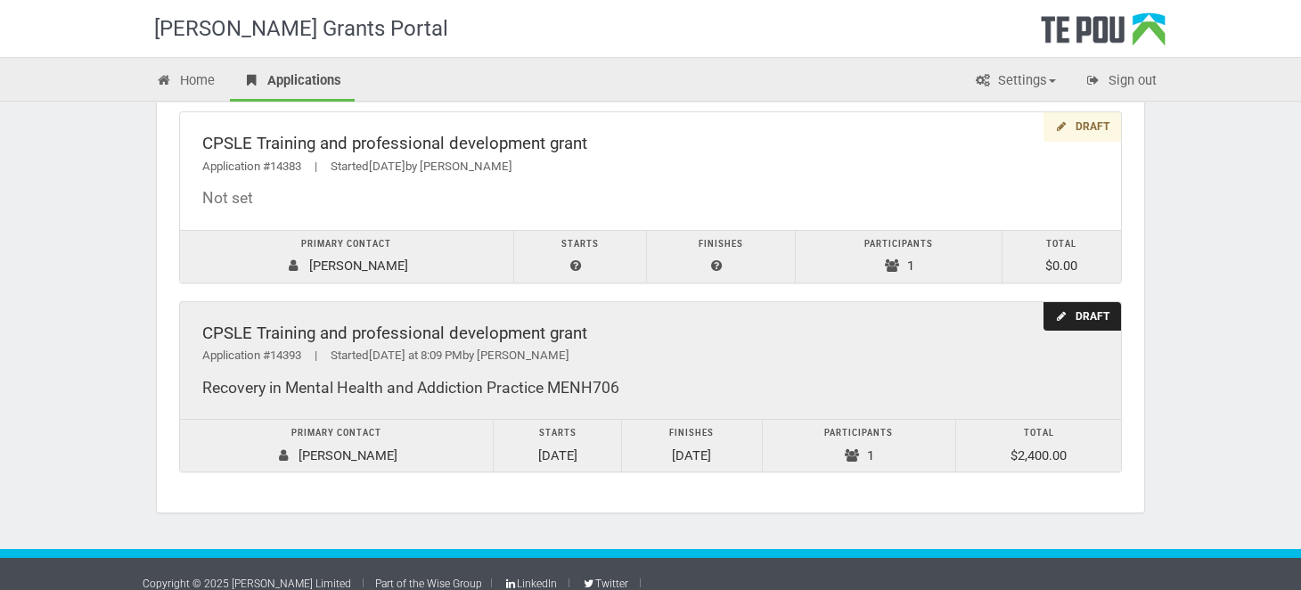
scroll to position [149, 0]
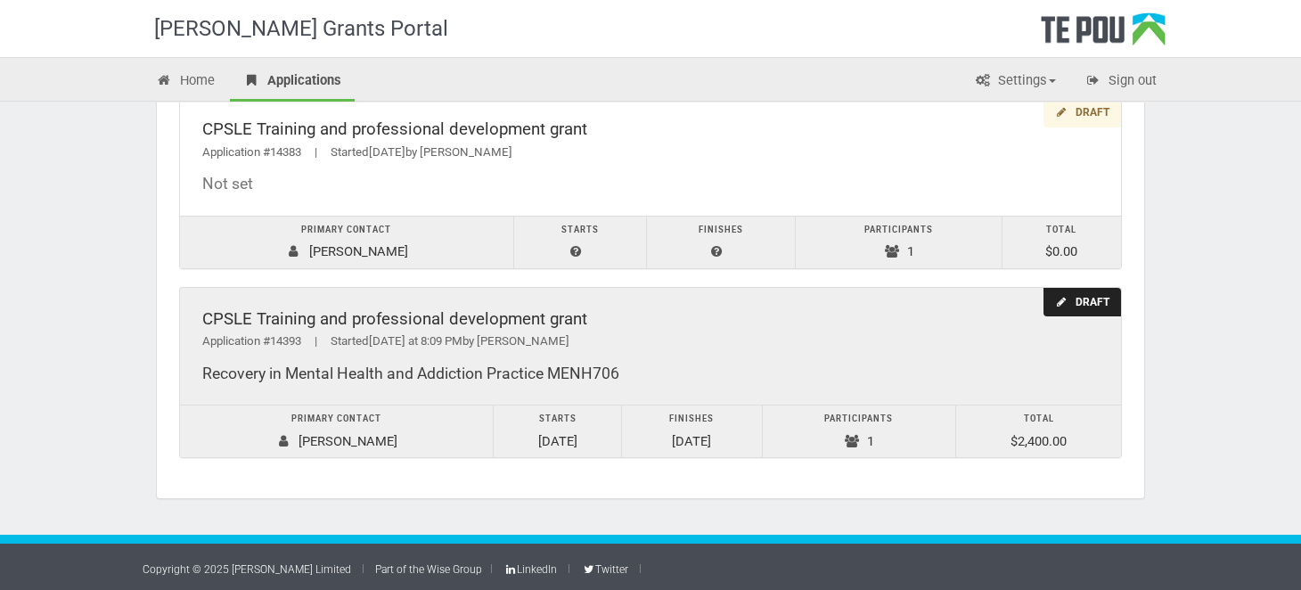
drag, startPoint x: 619, startPoint y: 370, endPoint x: 194, endPoint y: 372, distance: 425.1
click at [194, 372] on div "CPSLE Training and professional development grant Application #14393 | Started …" at bounding box center [650, 347] width 941 height 118
copy div "Recovery in Mental Health and Addiction Practice MENH706"
